Goal: Task Accomplishment & Management: Manage account settings

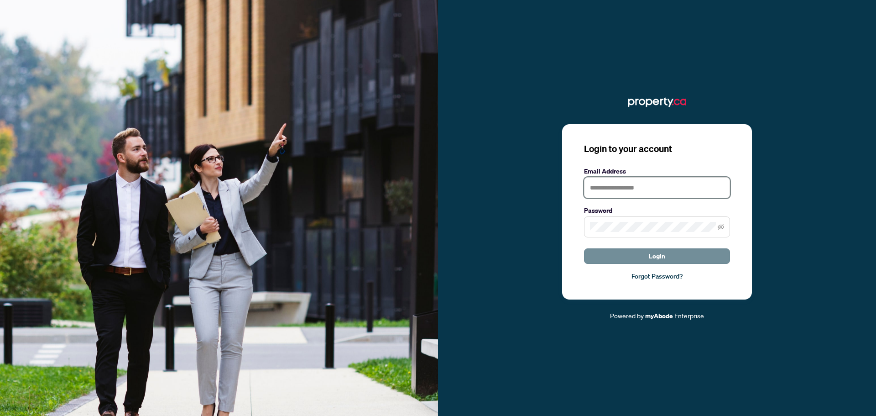
type input "**********"
click at [648, 249] on button "Login" at bounding box center [657, 256] width 146 height 16
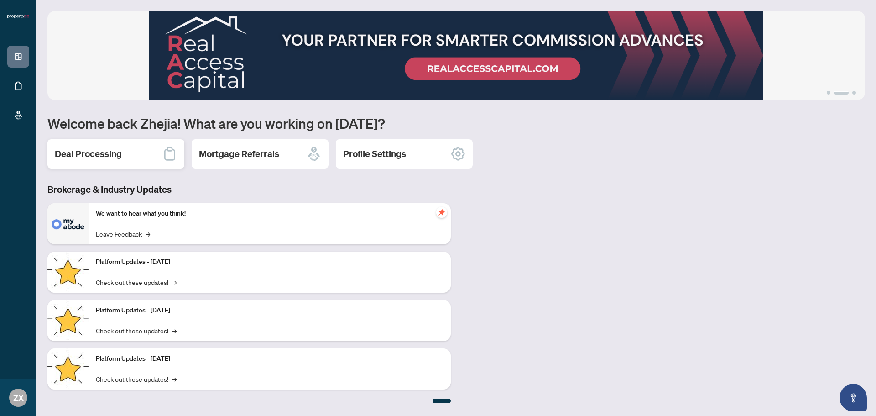
click at [108, 161] on div "Deal Processing" at bounding box center [115, 153] width 137 height 29
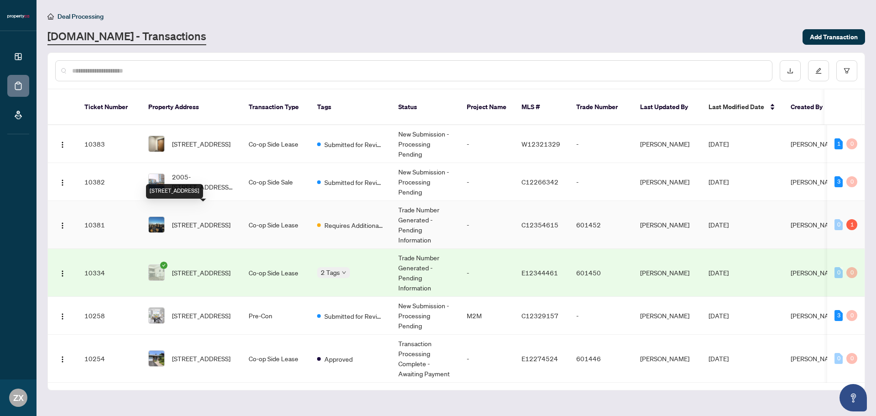
click at [230, 219] on span "[STREET_ADDRESS]" at bounding box center [201, 224] width 58 height 10
click at [264, 208] on td "Co-op Side Lease" at bounding box center [275, 225] width 68 height 48
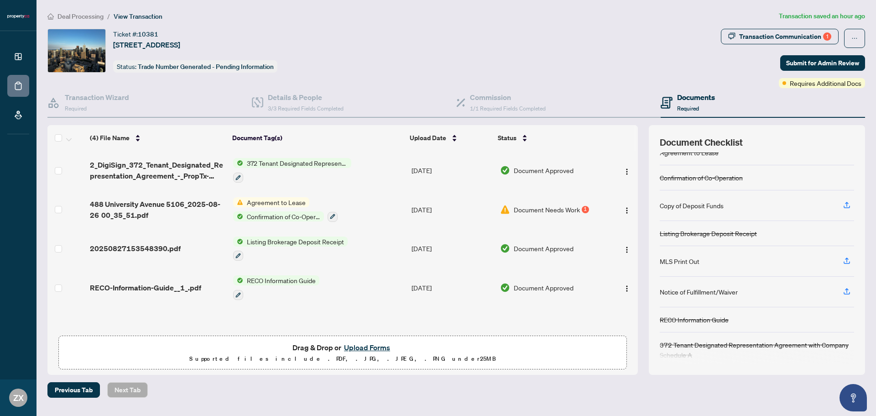
scroll to position [19, 0]
